Goal: Task Accomplishment & Management: Manage account settings

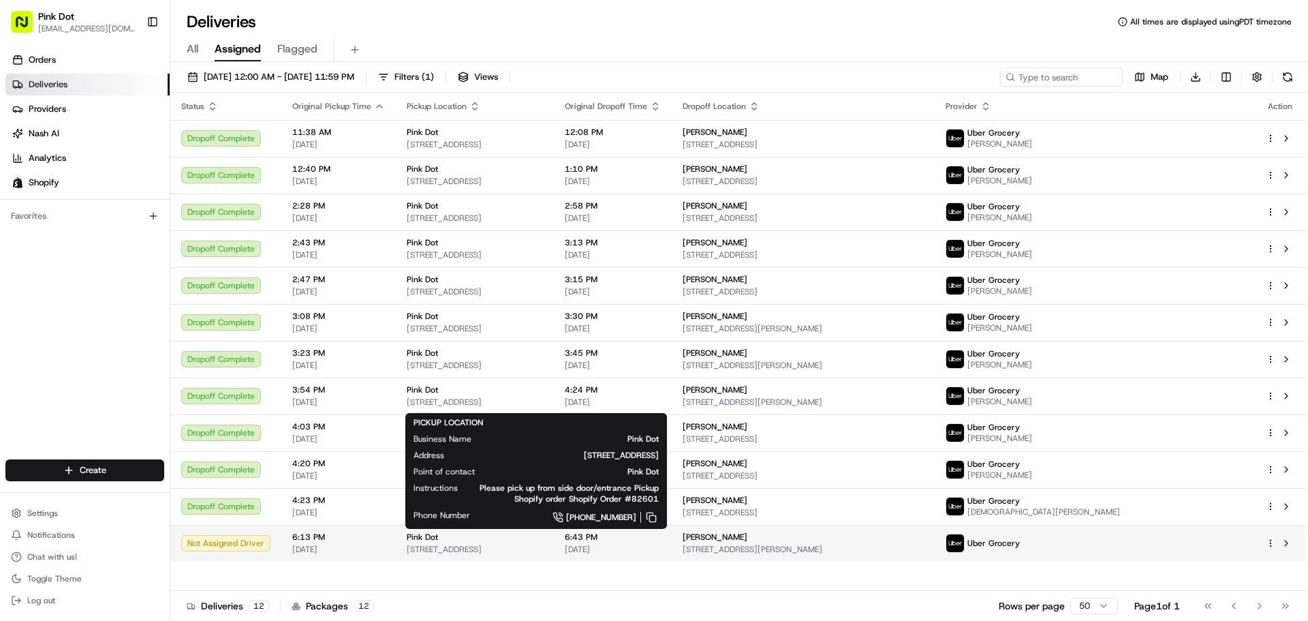
click at [452, 549] on span "[STREET_ADDRESS]" at bounding box center [475, 549] width 136 height 11
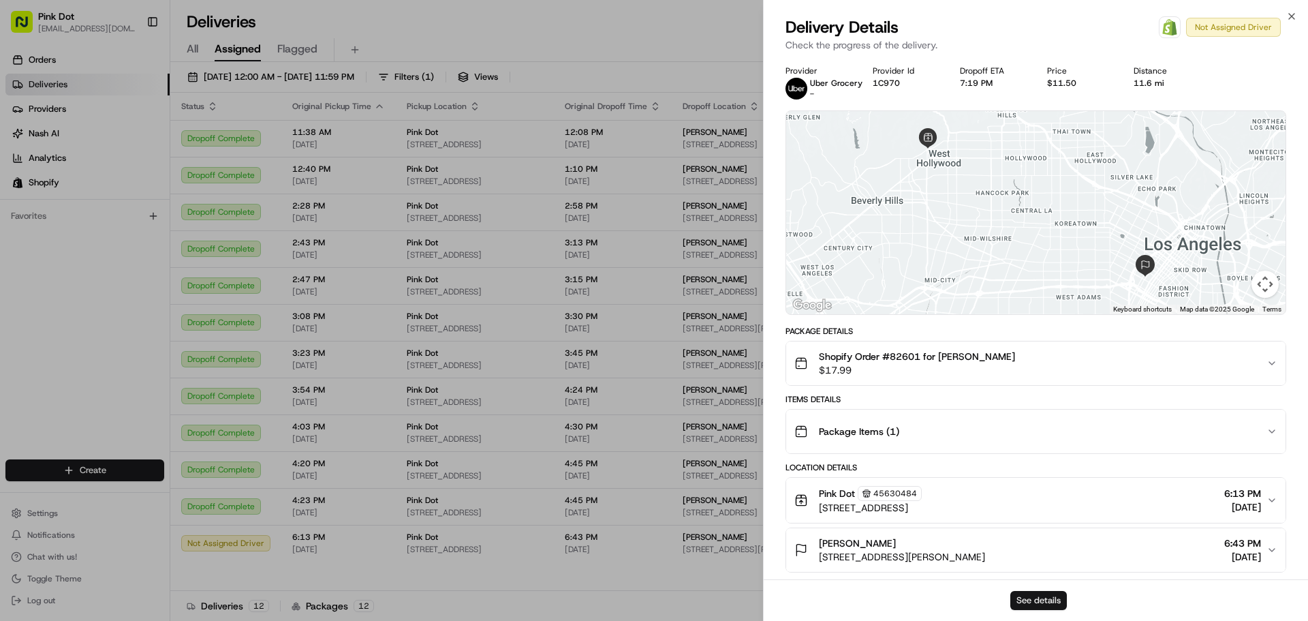
click at [1041, 603] on button "See details" at bounding box center [1038, 600] width 57 height 19
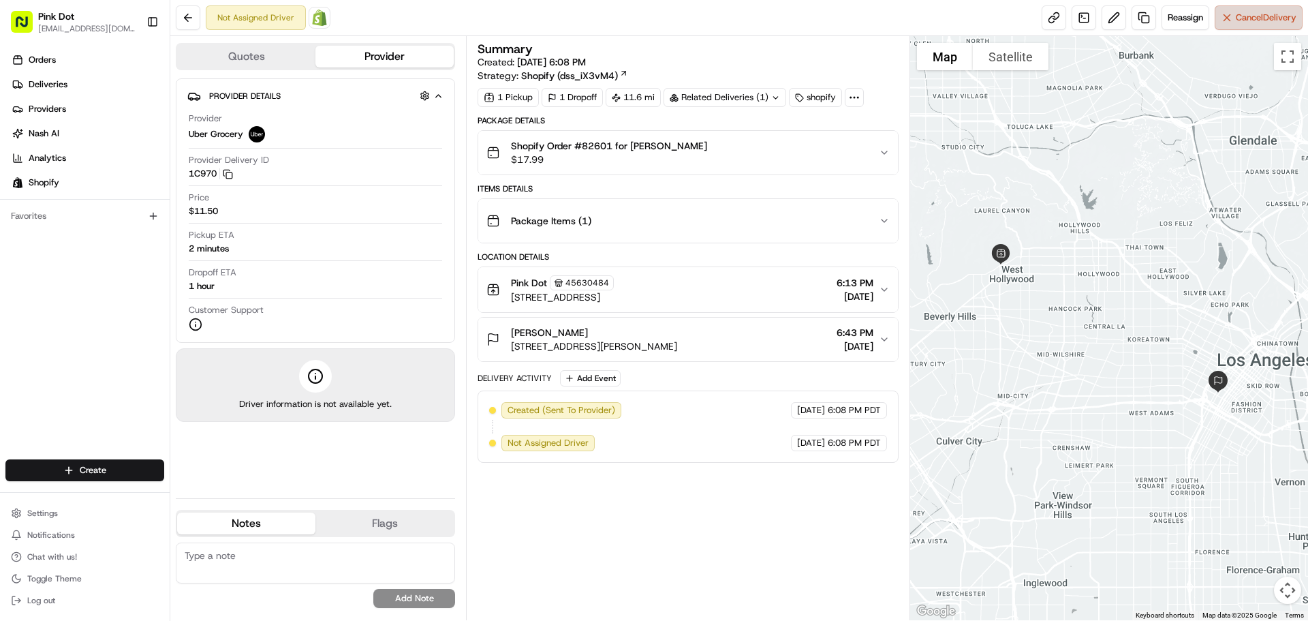
click at [1278, 21] on span "Cancel Delivery" at bounding box center [1266, 18] width 61 height 12
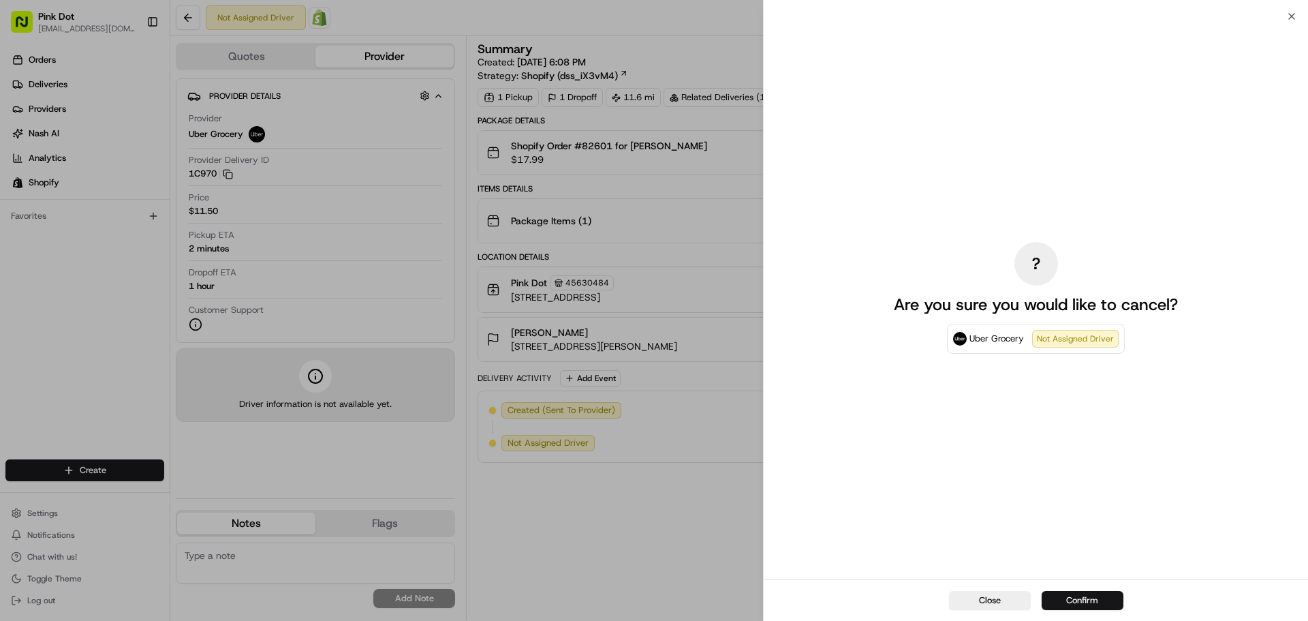
click at [1099, 601] on button "Confirm" at bounding box center [1082, 600] width 82 height 19
